Goal: Browse casually

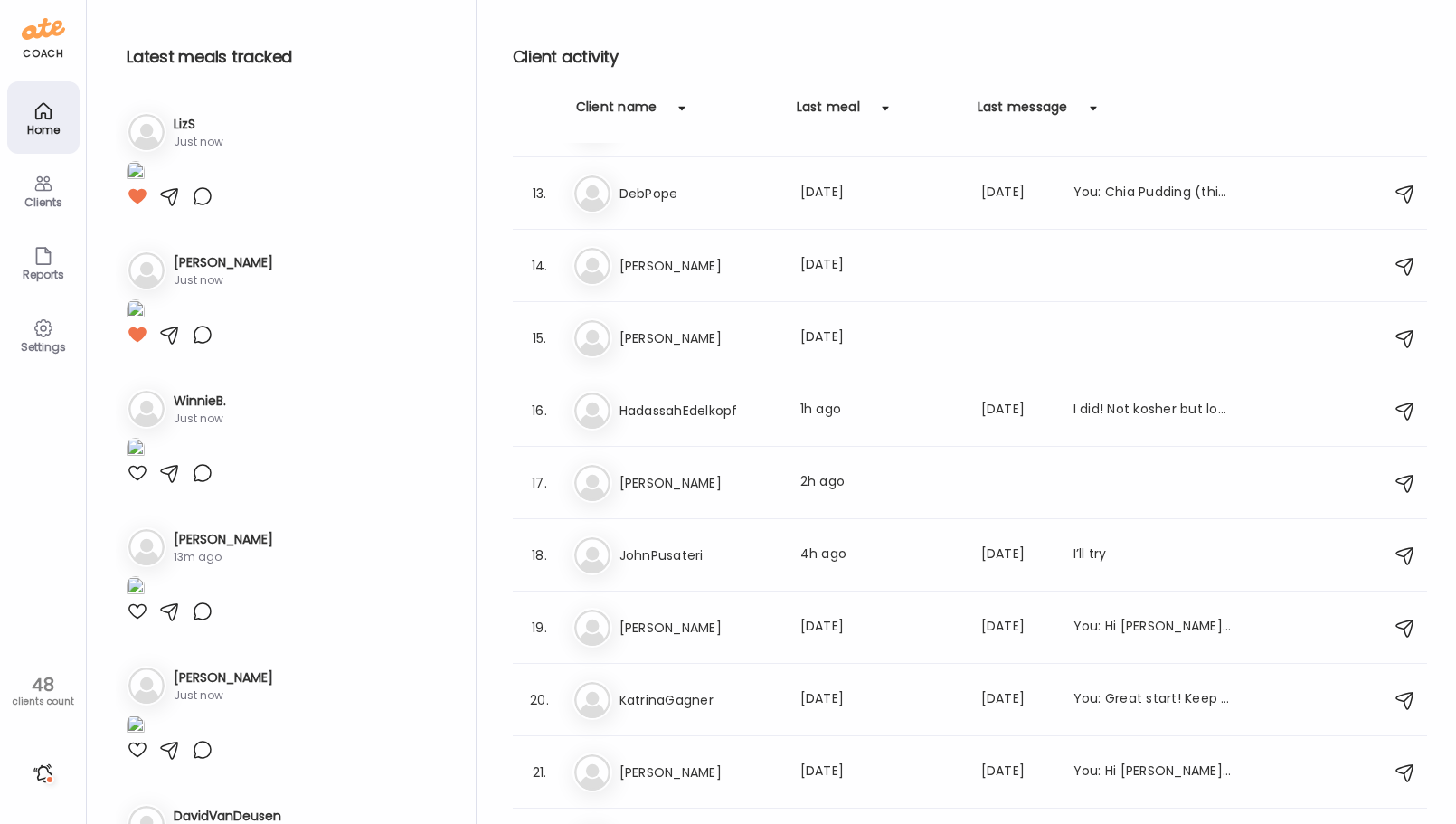
click at [42, 776] on div at bounding box center [42, 773] width 29 height 29
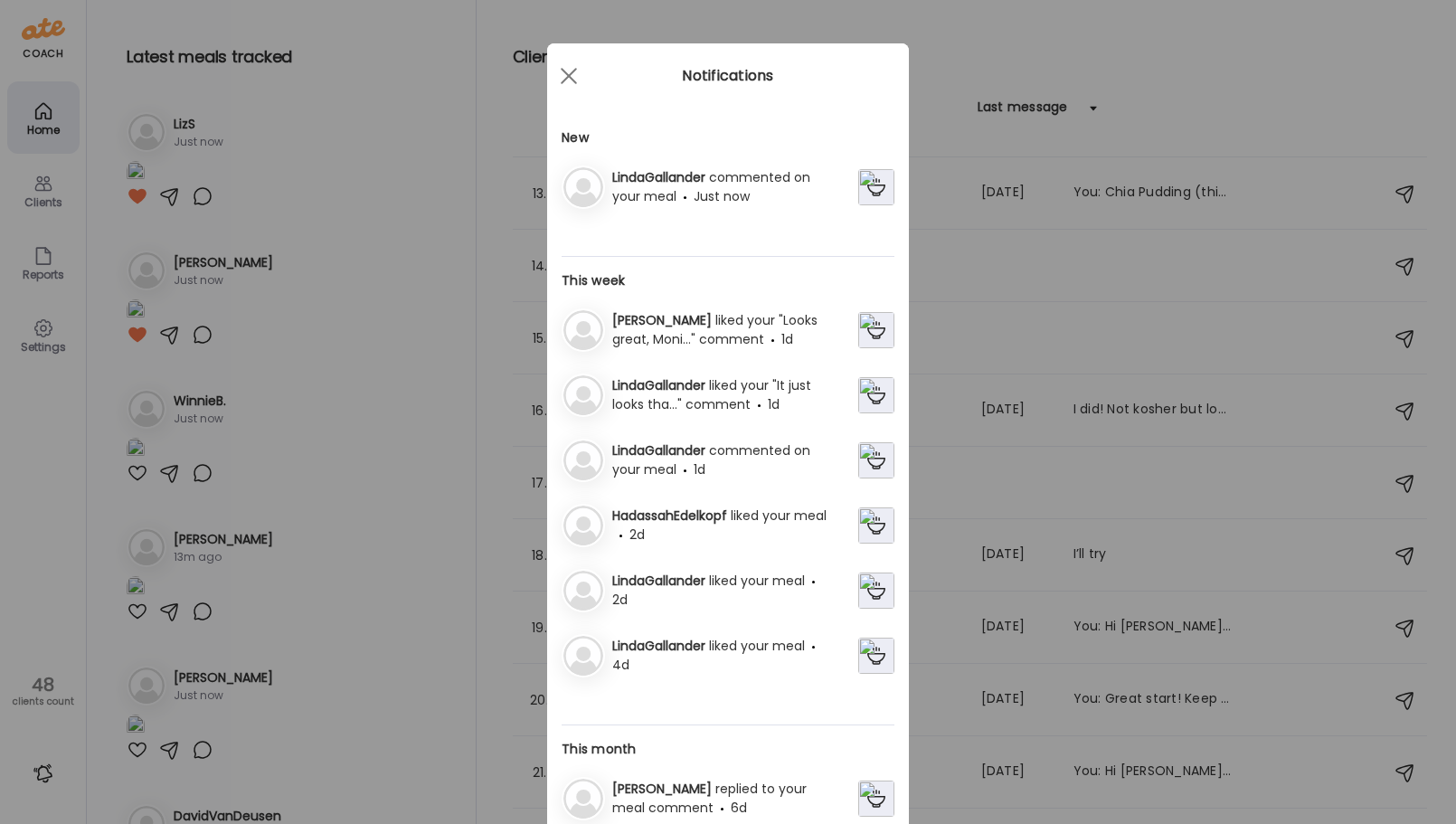
click at [862, 183] on img at bounding box center [876, 187] width 36 height 36
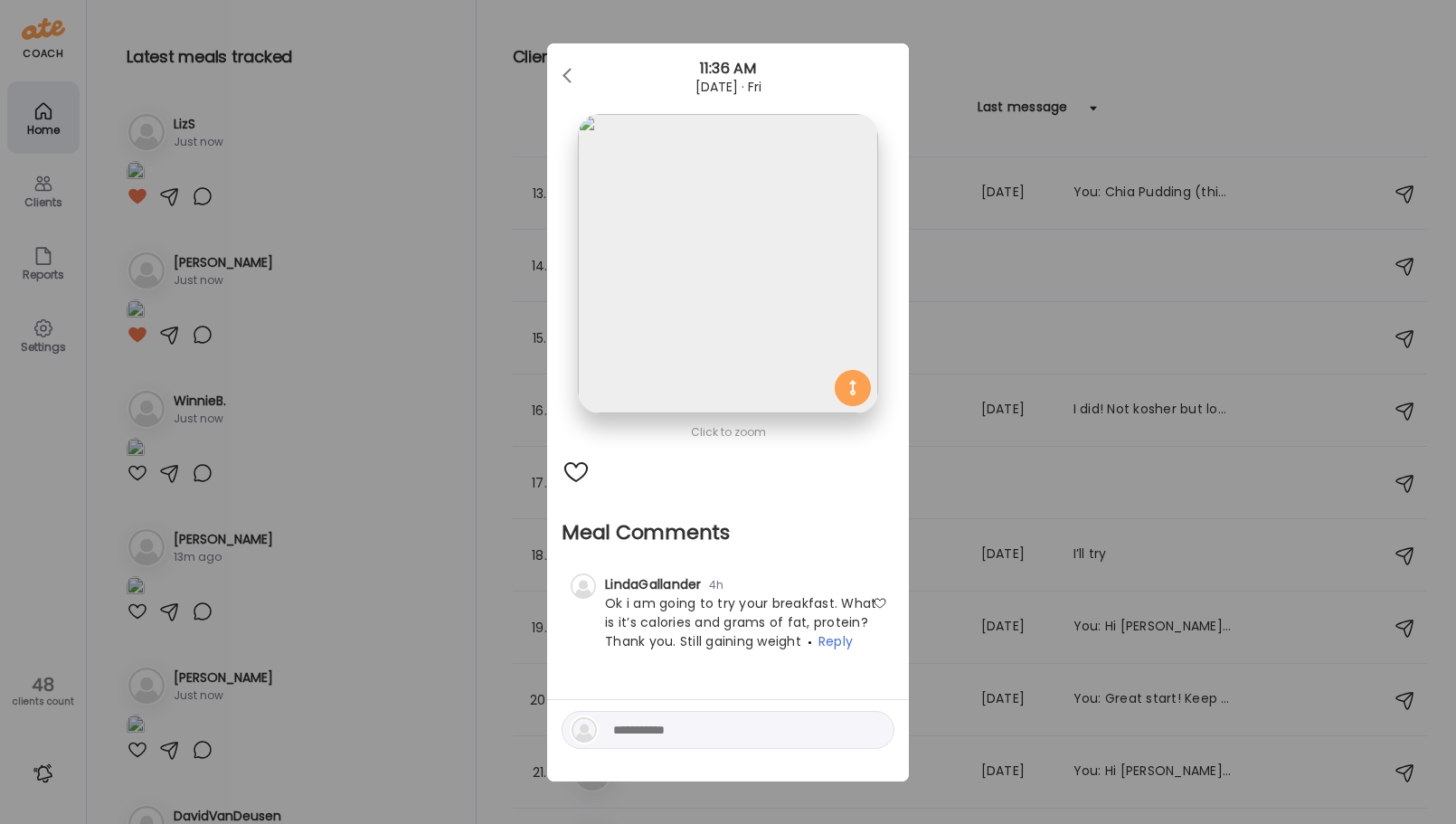
click at [741, 283] on img at bounding box center [728, 264] width 299 height 299
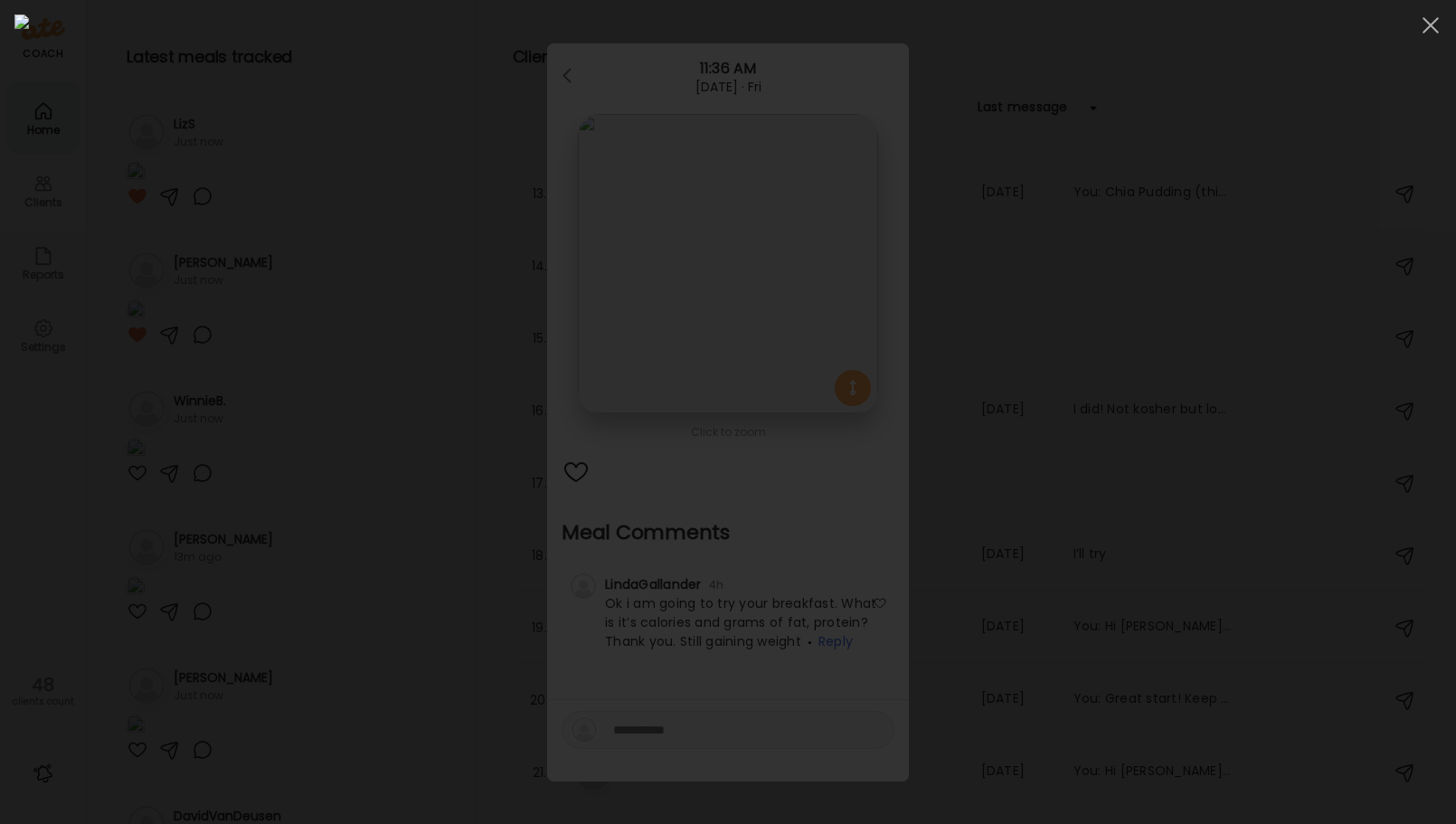
click at [101, 485] on div at bounding box center [728, 412] width 1427 height 795
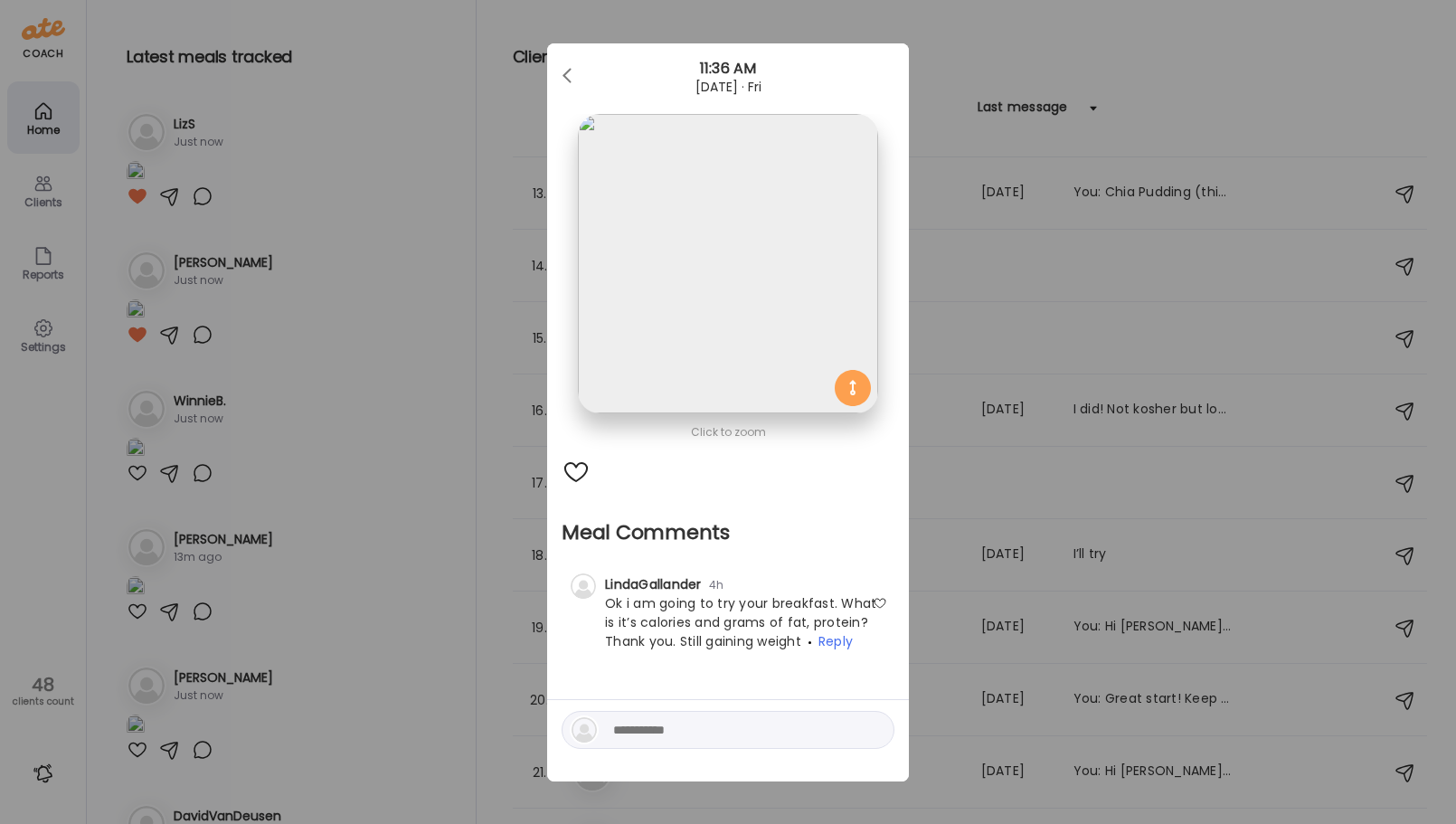
click at [562, 74] on span at bounding box center [566, 72] width 9 height 9
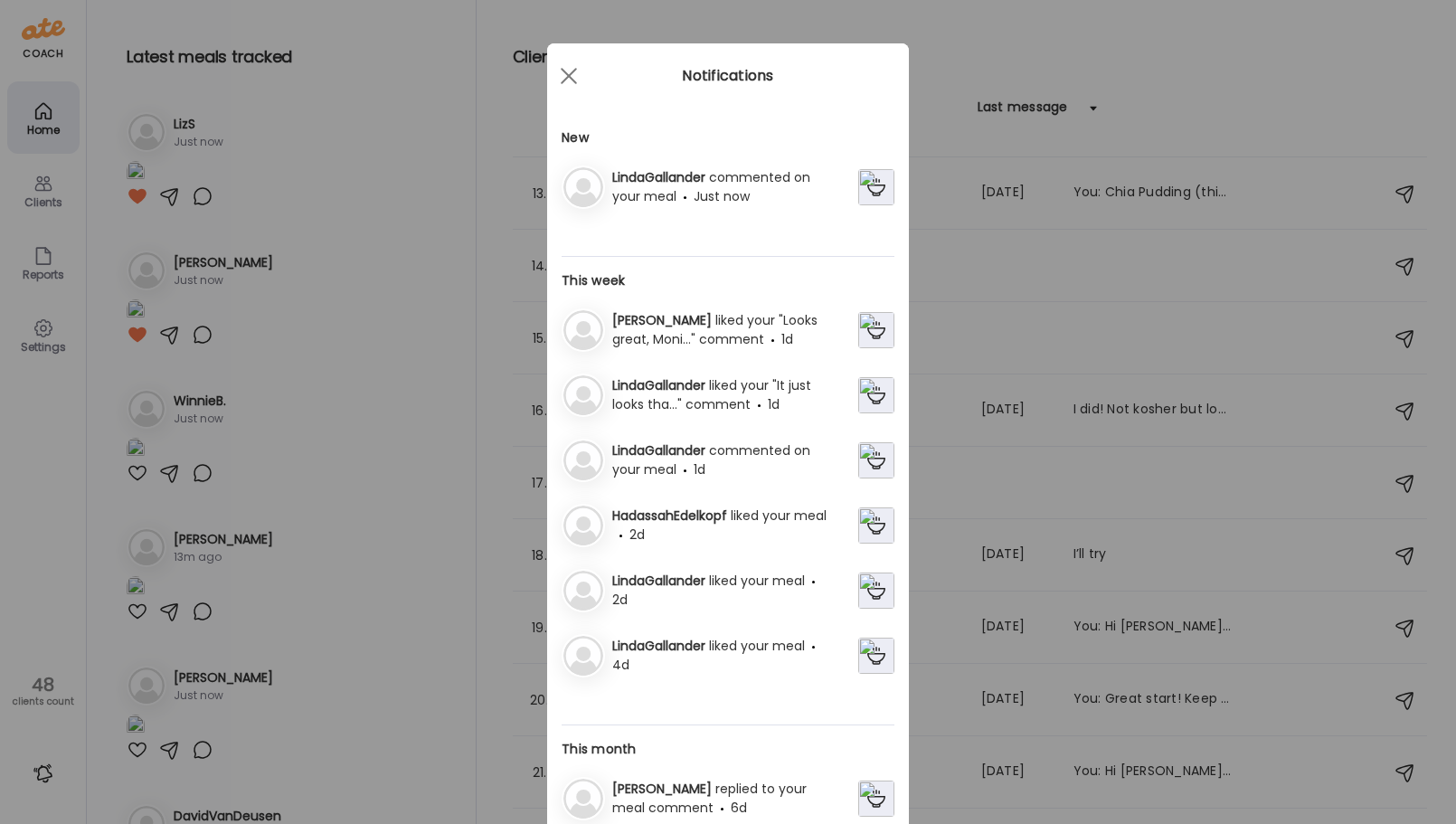
click at [864, 325] on img at bounding box center [876, 330] width 36 height 36
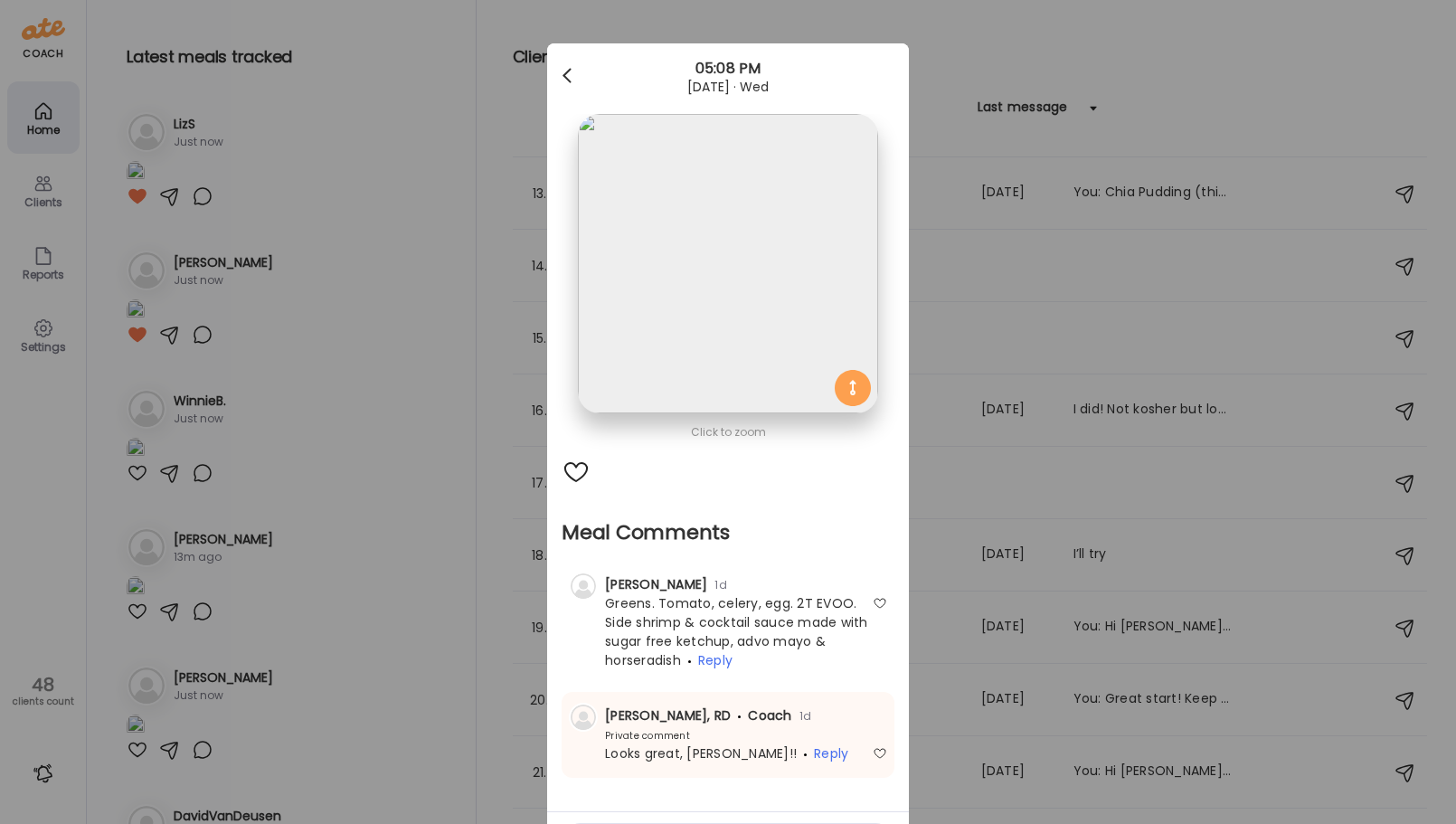
click at [562, 73] on div at bounding box center [568, 76] width 36 height 36
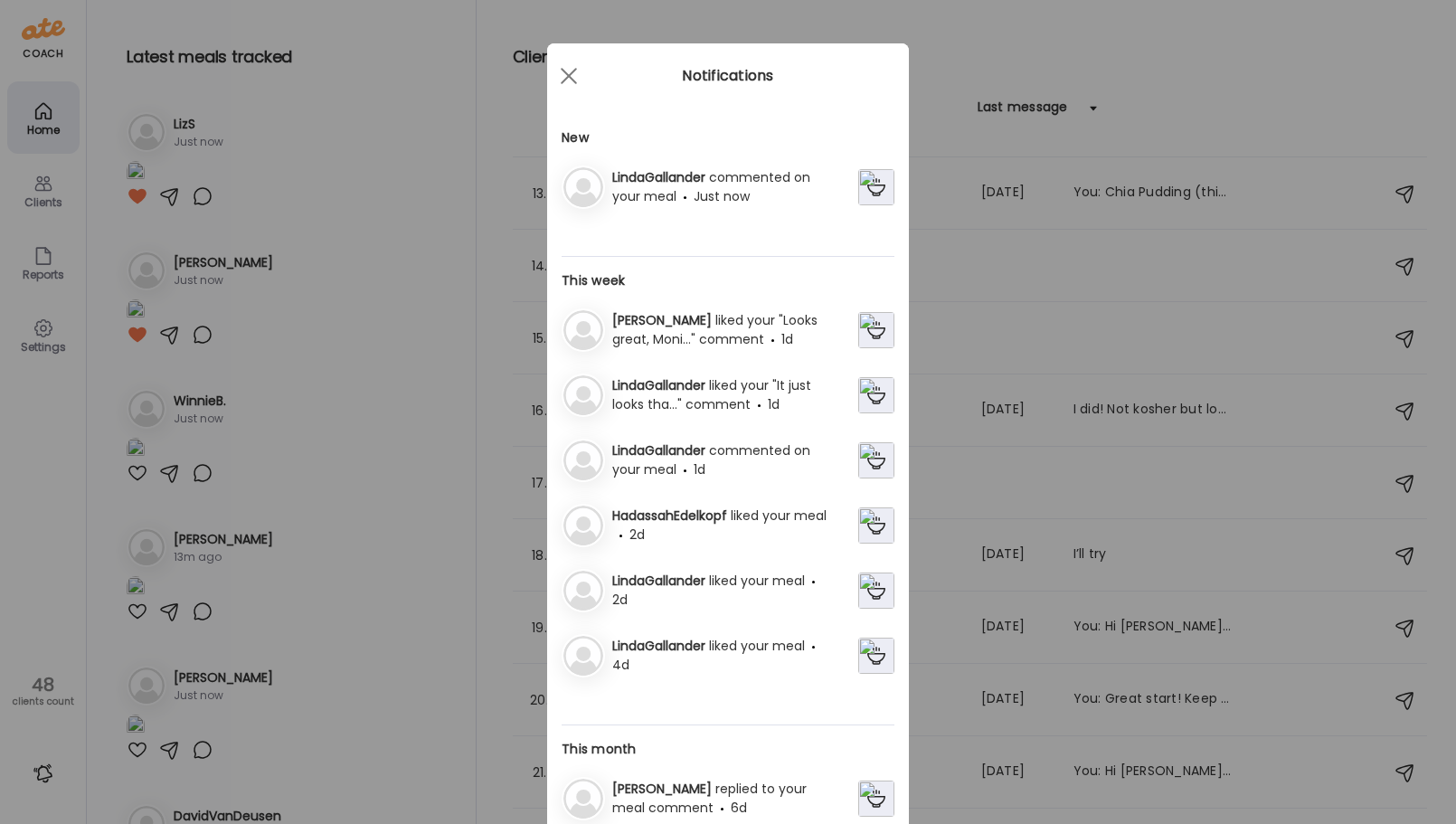
click at [568, 70] on span at bounding box center [569, 76] width 17 height 17
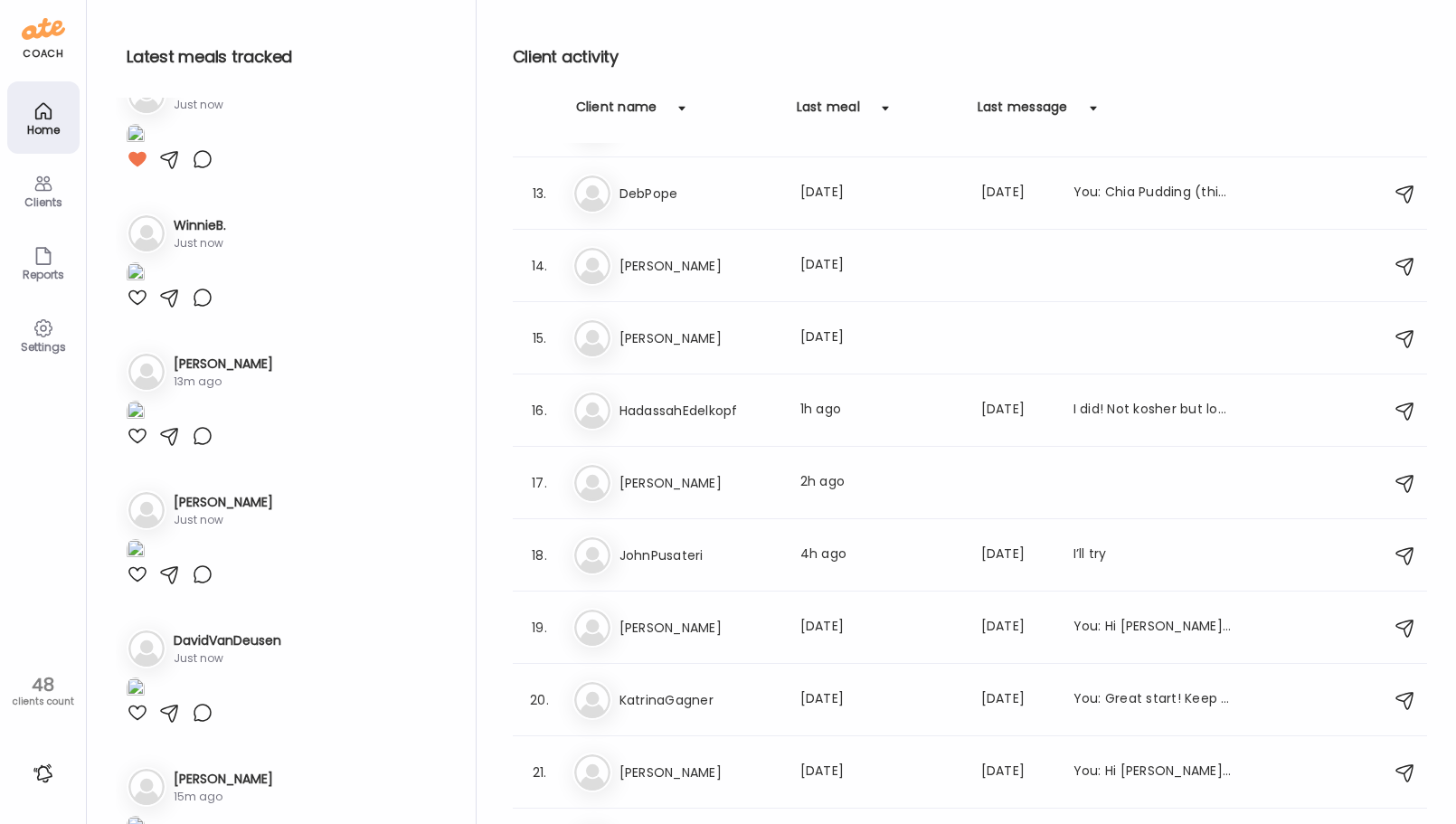
scroll to position [181, 0]
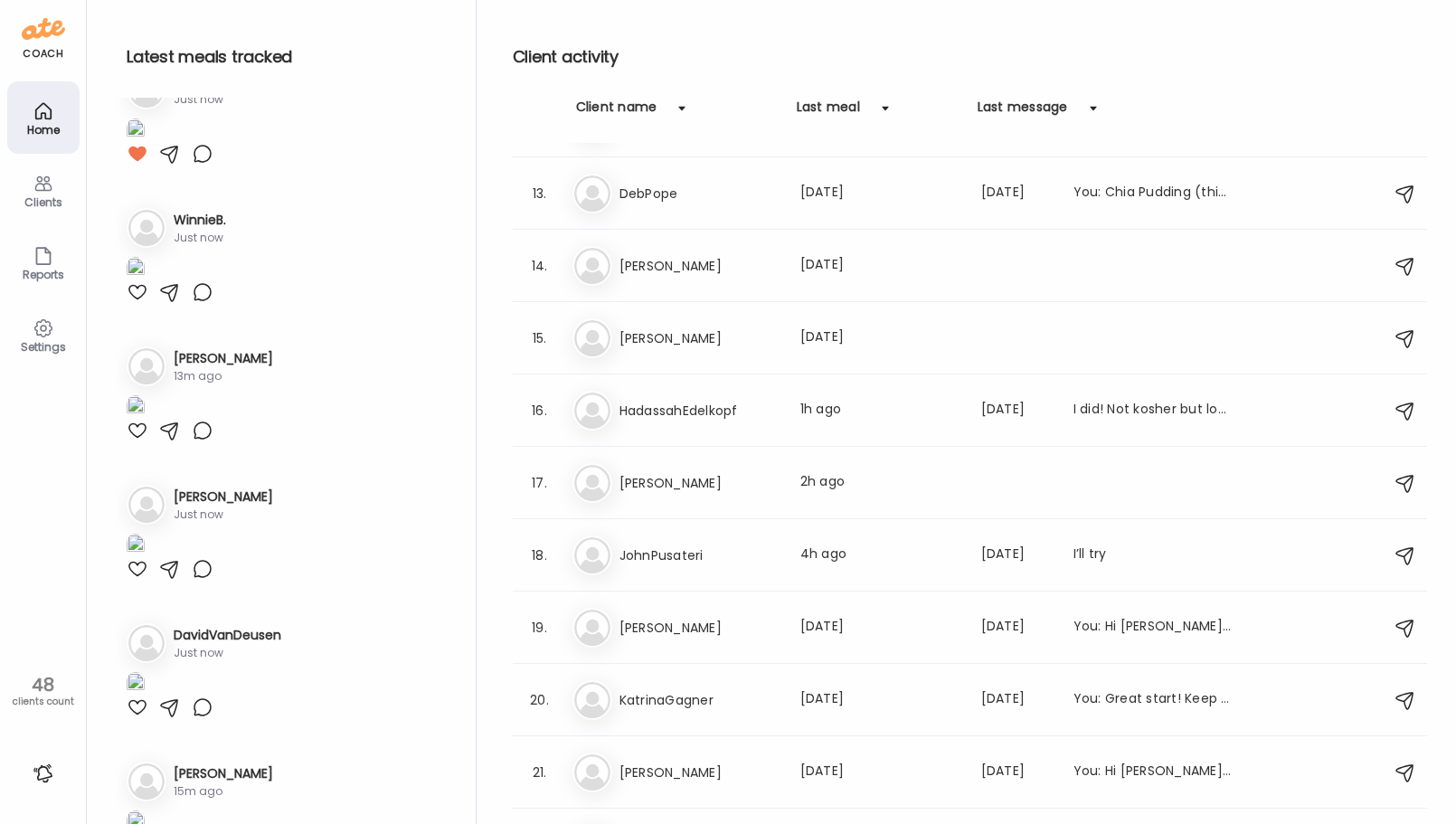
drag, startPoint x: 1013, startPoint y: 48, endPoint x: 892, endPoint y: 129, distance: 145.6
click at [1012, 47] on h2 "Client activity" at bounding box center [970, 57] width 915 height 28
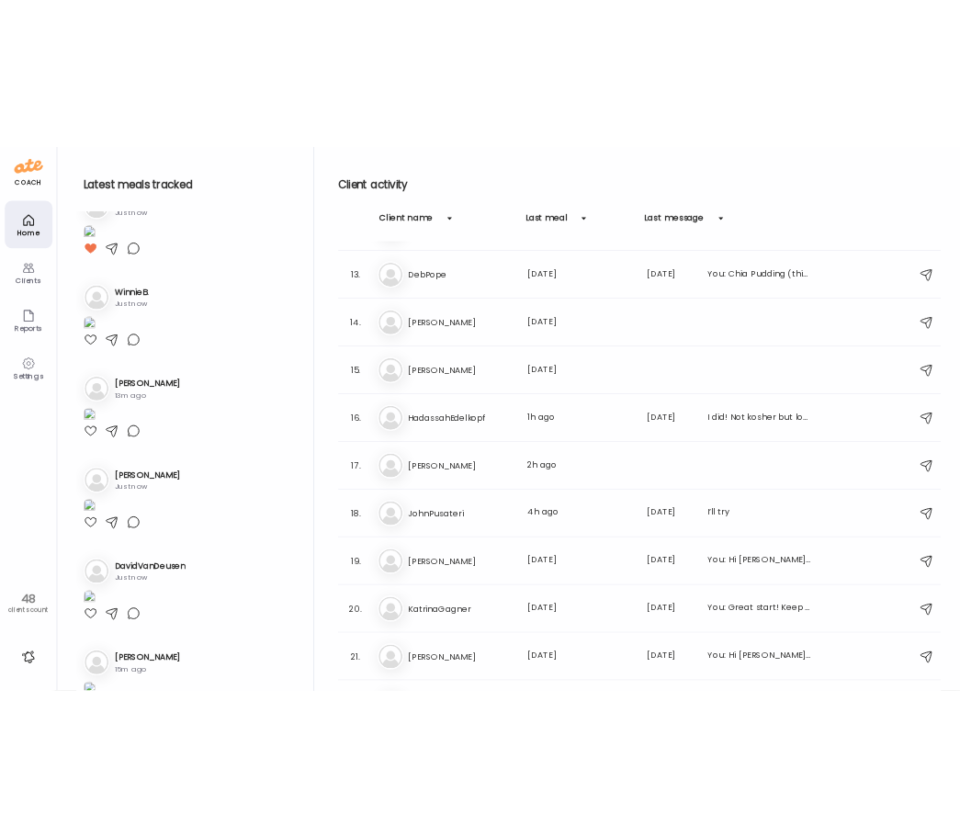
scroll to position [0, 0]
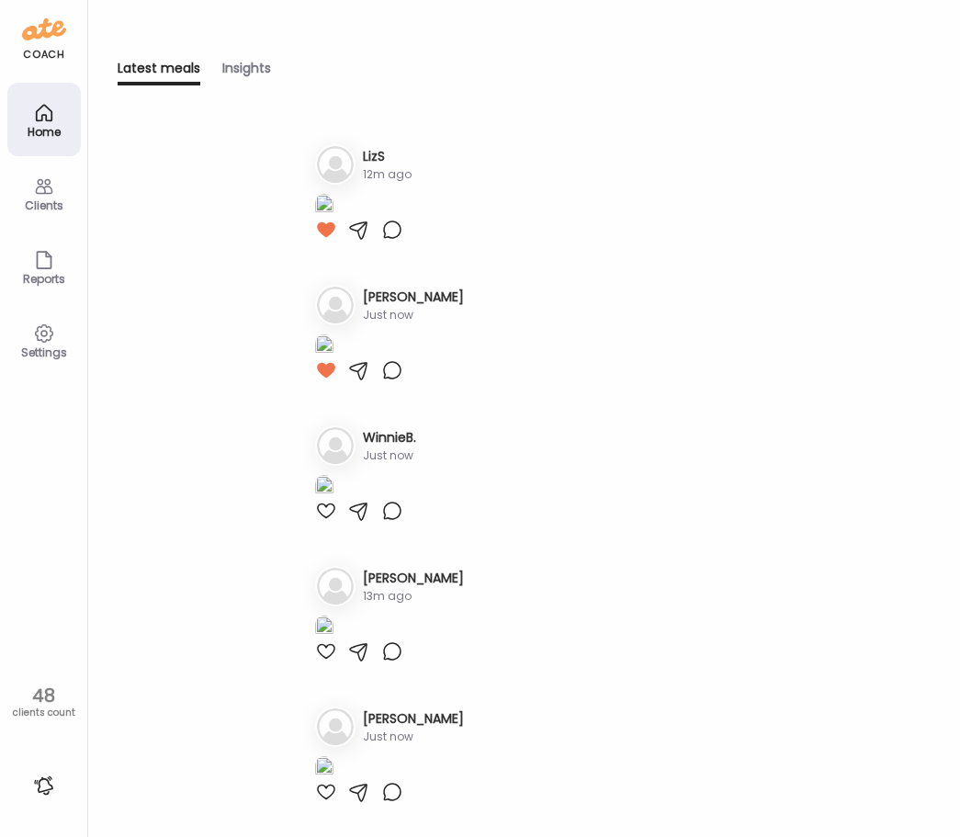
click at [43, 115] on icon at bounding box center [44, 113] width 16 height 16
